Goal: Find contact information: Find contact information

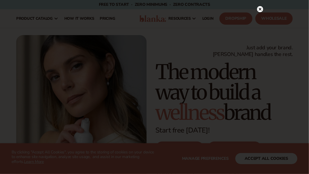
scroll to position [5, 0]
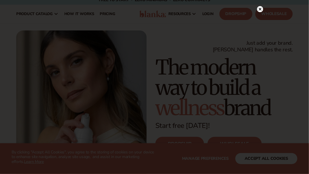
click at [287, 157] on div at bounding box center [154, 87] width 309 height 174
click at [260, 25] on div at bounding box center [260, 21] width 6 height 10
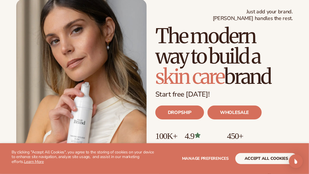
scroll to position [43, 0]
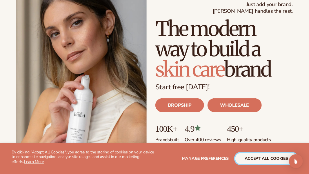
click at [249, 162] on button "accept all cookies" at bounding box center [266, 158] width 62 height 11
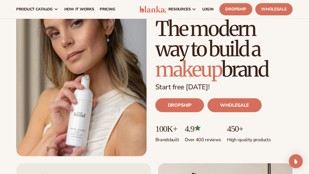
scroll to position [0, 0]
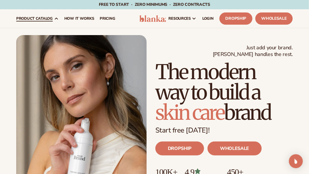
click at [56, 19] on icon at bounding box center [56, 18] width 3 height 1
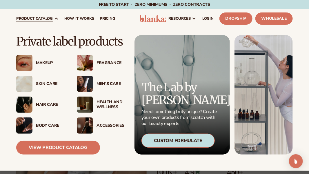
click at [178, 145] on div "Custom Formulate" at bounding box center [177, 141] width 73 height 14
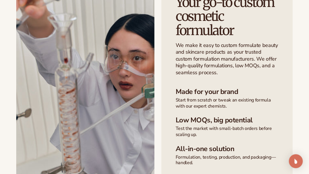
scroll to position [191, 0]
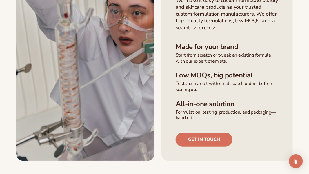
click at [186, 146] on link "Get in touch" at bounding box center [204, 140] width 57 height 14
